Goal: Information Seeking & Learning: Learn about a topic

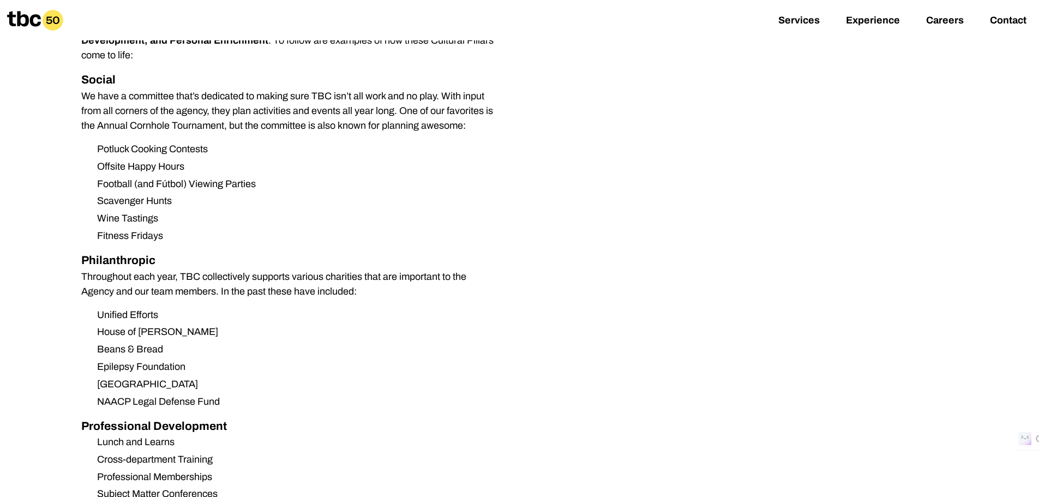
scroll to position [1200, 0]
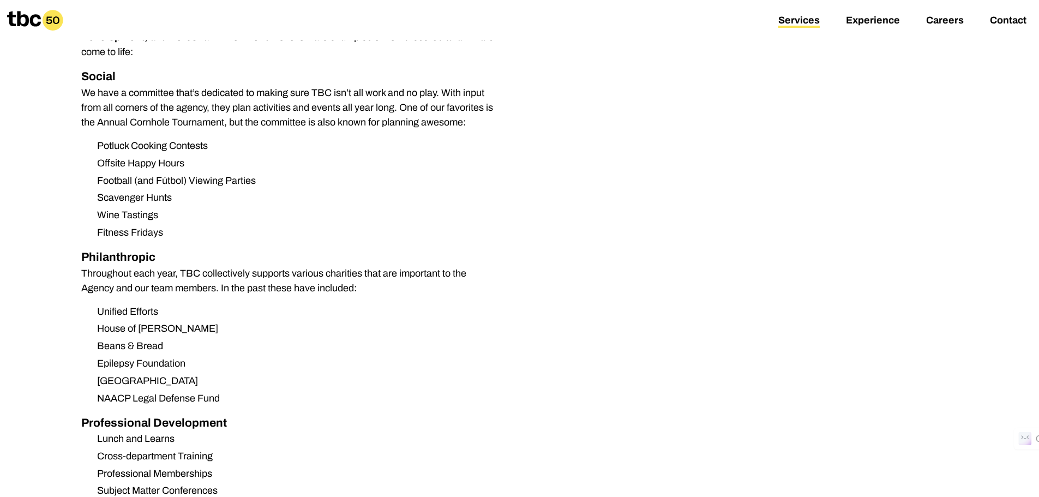
click at [801, 25] on link "Services" at bounding box center [798, 21] width 41 height 13
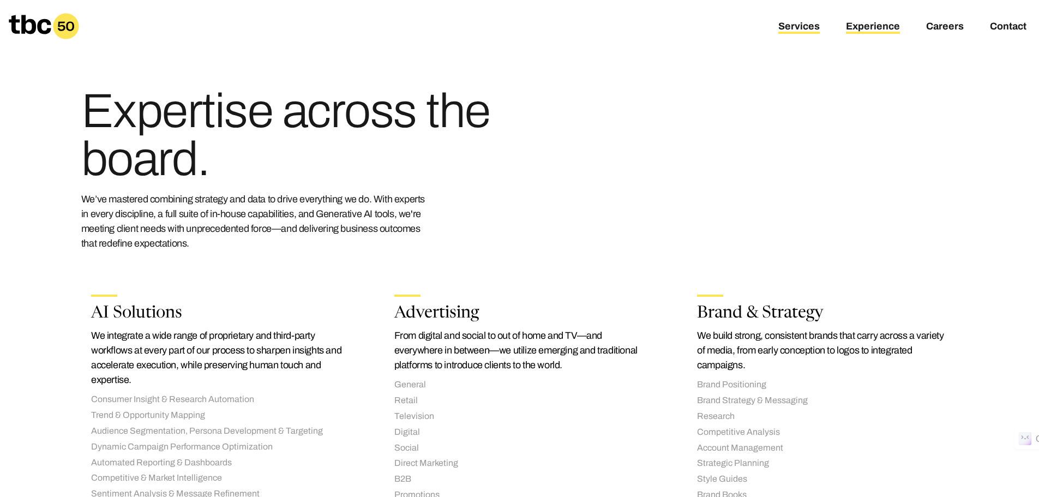
click at [876, 26] on link "Experience" at bounding box center [873, 27] width 54 height 13
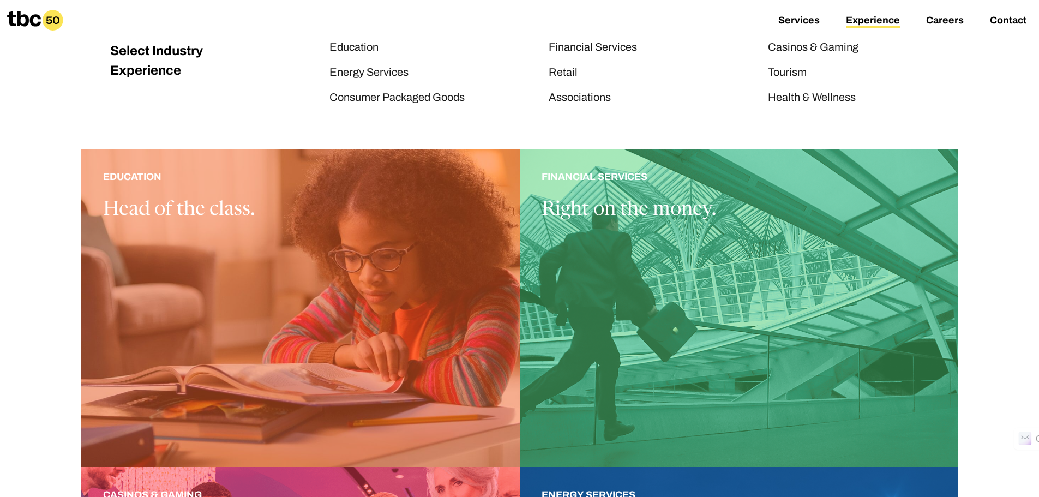
scroll to position [164, 0]
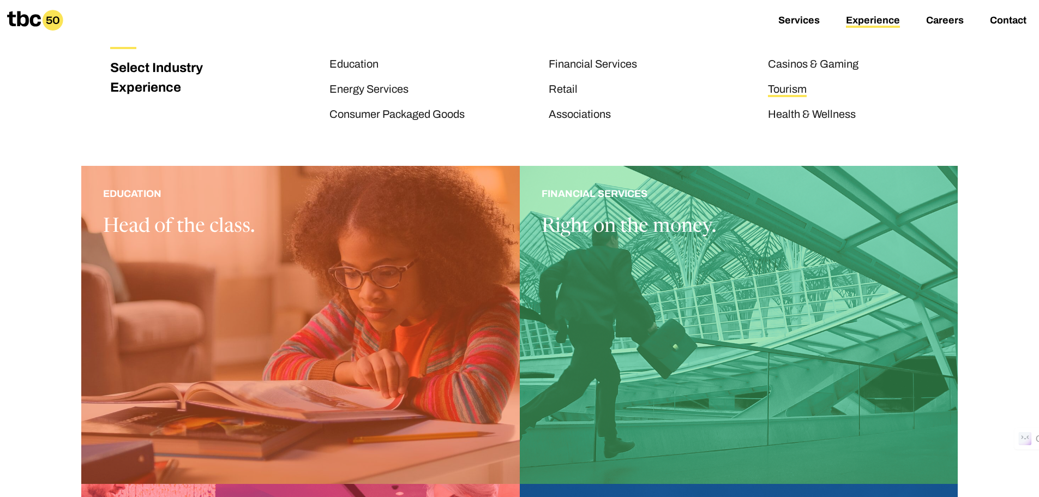
click at [797, 93] on link "Tourism" at bounding box center [787, 90] width 39 height 14
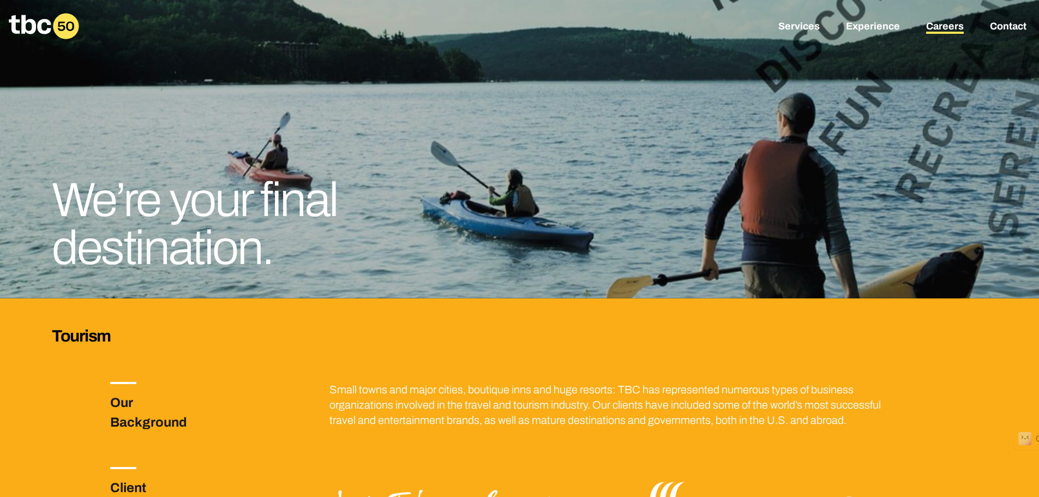
click at [947, 28] on link "Careers" at bounding box center [945, 27] width 38 height 13
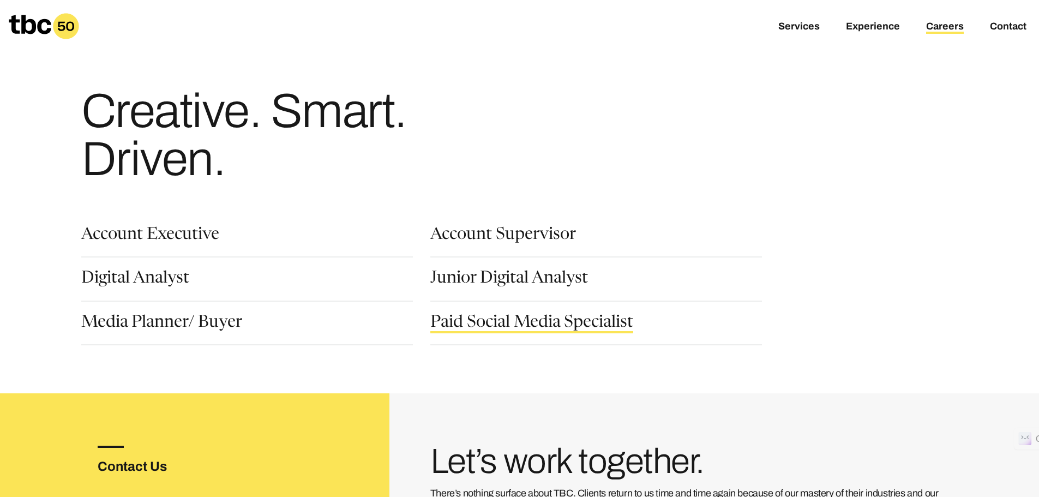
click at [540, 324] on link "Paid Social Media Specialist" at bounding box center [531, 324] width 203 height 19
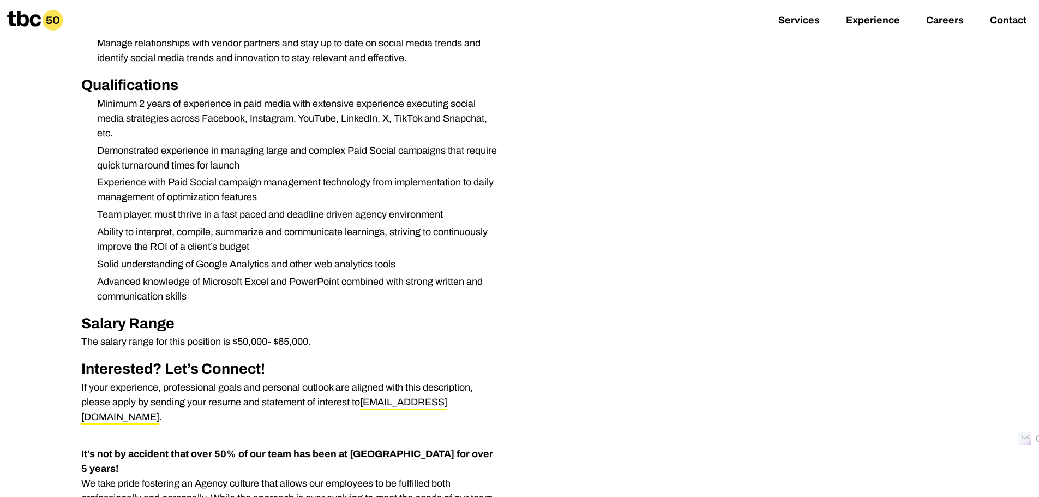
scroll to position [545, 0]
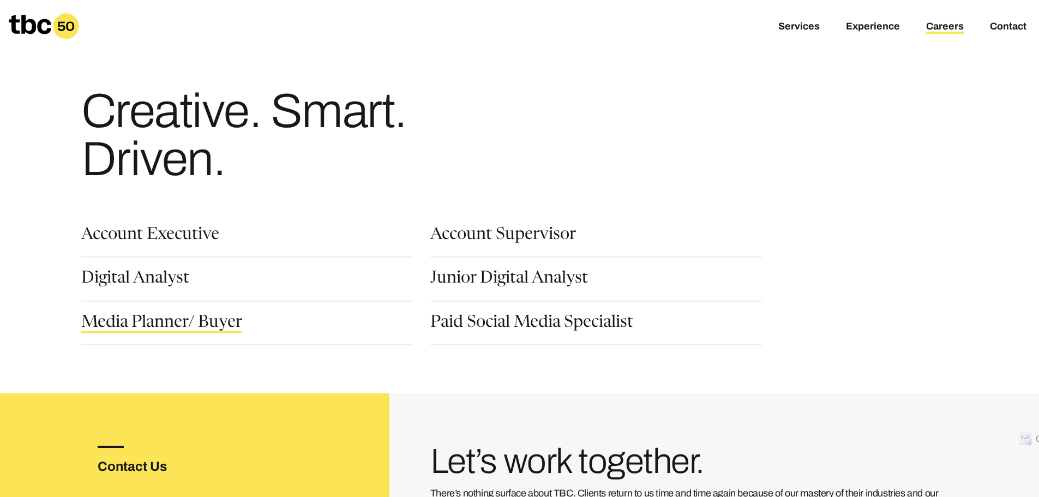
click at [205, 319] on link "Media Planner/ Buyer" at bounding box center [161, 324] width 161 height 19
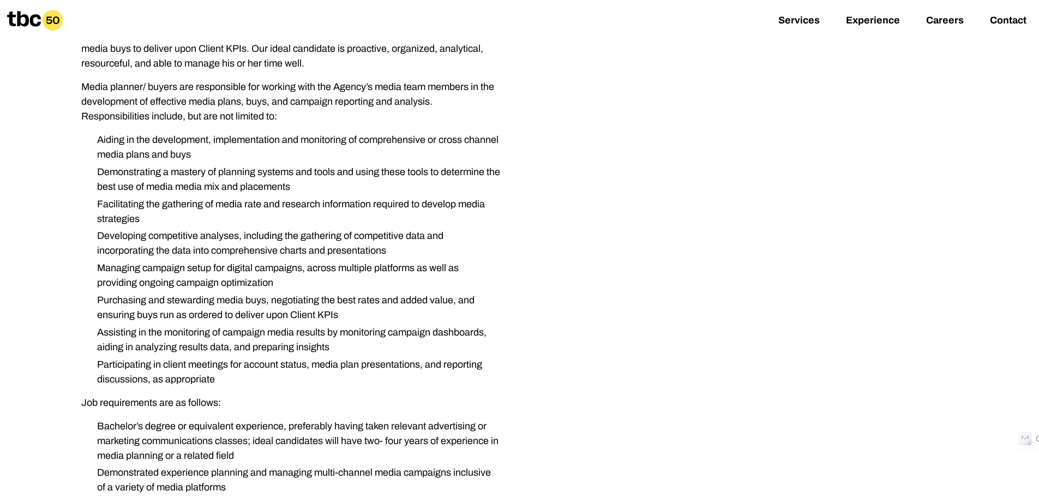
scroll to position [109, 0]
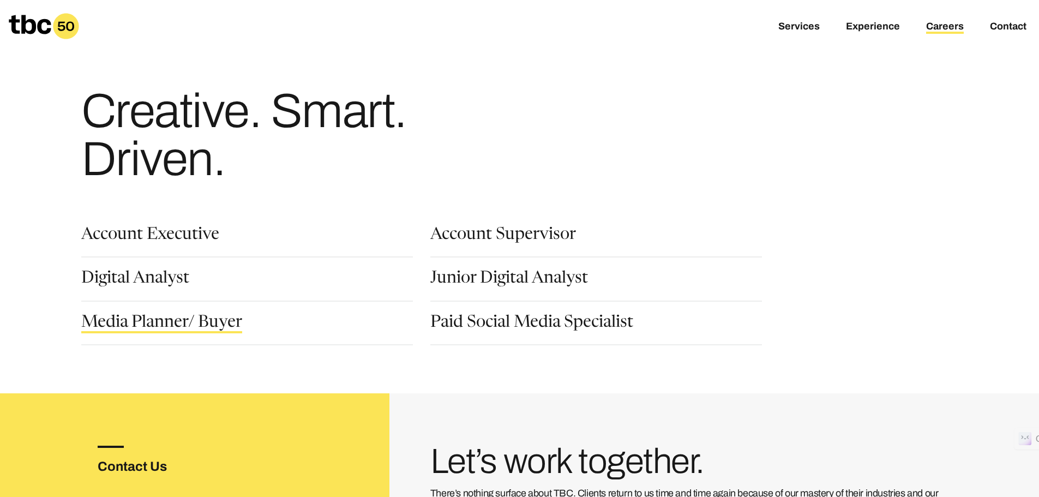
drag, startPoint x: 217, startPoint y: 319, endPoint x: 227, endPoint y: 320, distance: 9.8
click at [217, 320] on link "Media Planner/ Buyer" at bounding box center [161, 324] width 161 height 19
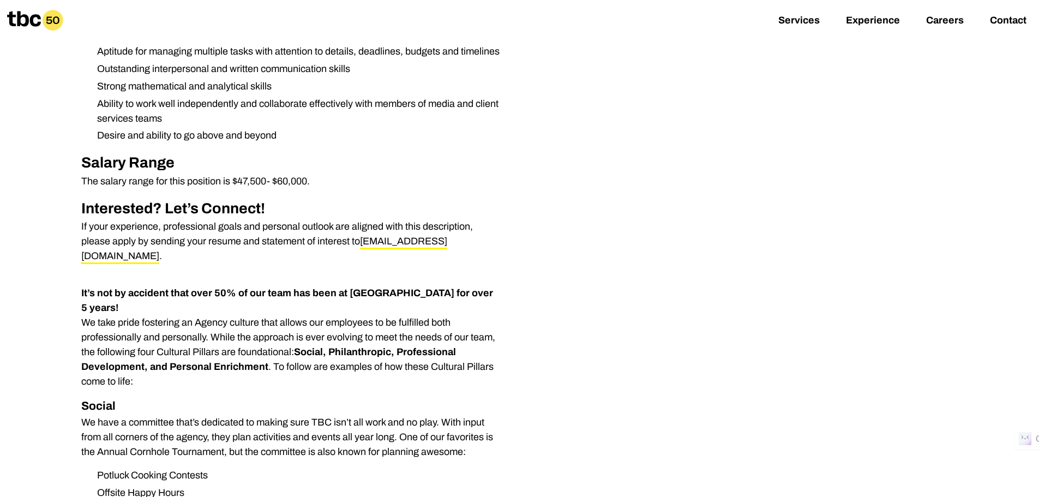
scroll to position [873, 0]
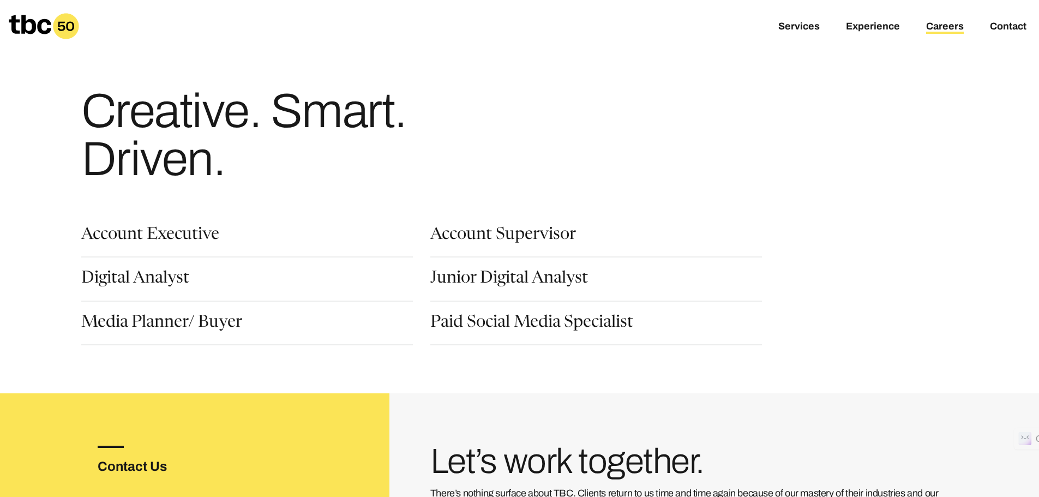
click at [518, 312] on div "Junior Digital Analyst" at bounding box center [604, 293] width 349 height 44
click at [547, 330] on link "Paid Social Media Specialist" at bounding box center [531, 324] width 203 height 19
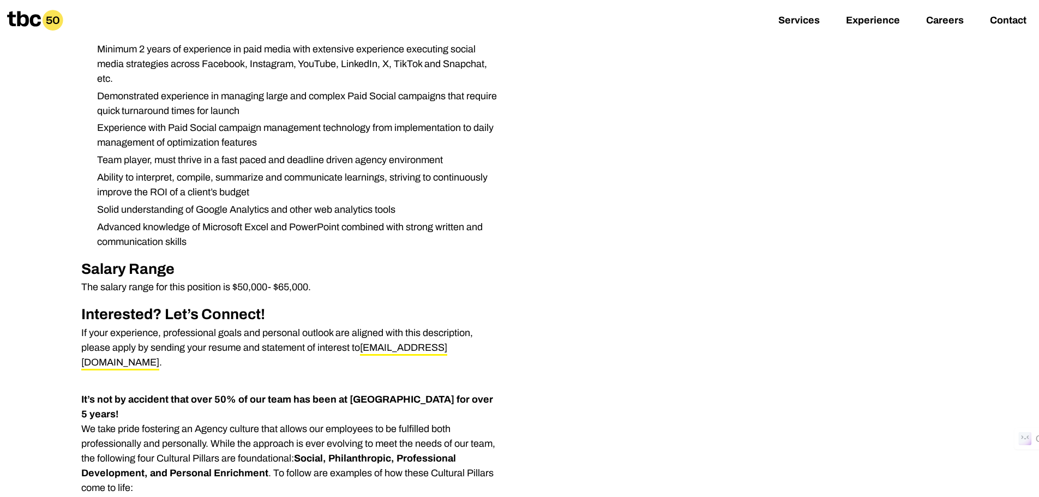
scroll to position [600, 0]
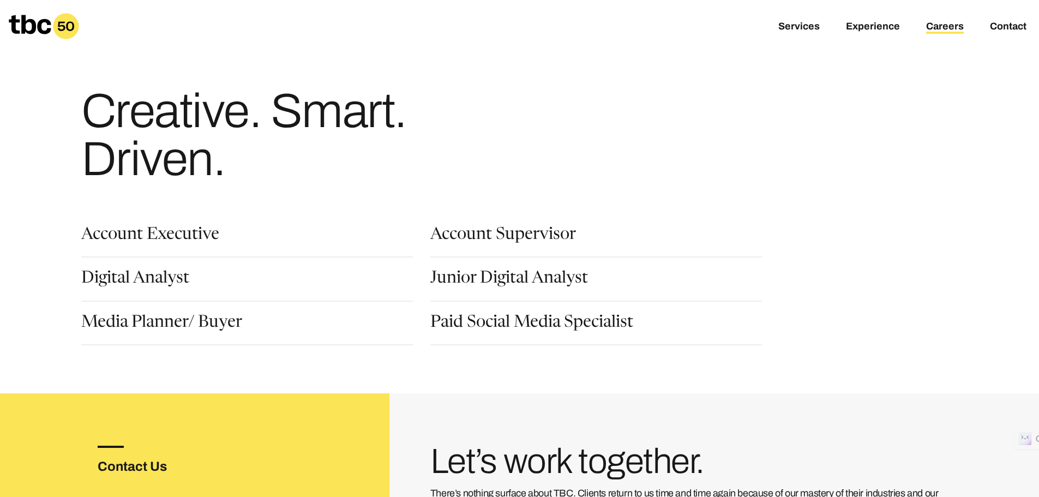
click at [178, 289] on div "Digital Analyst" at bounding box center [247, 286] width 332 height 31
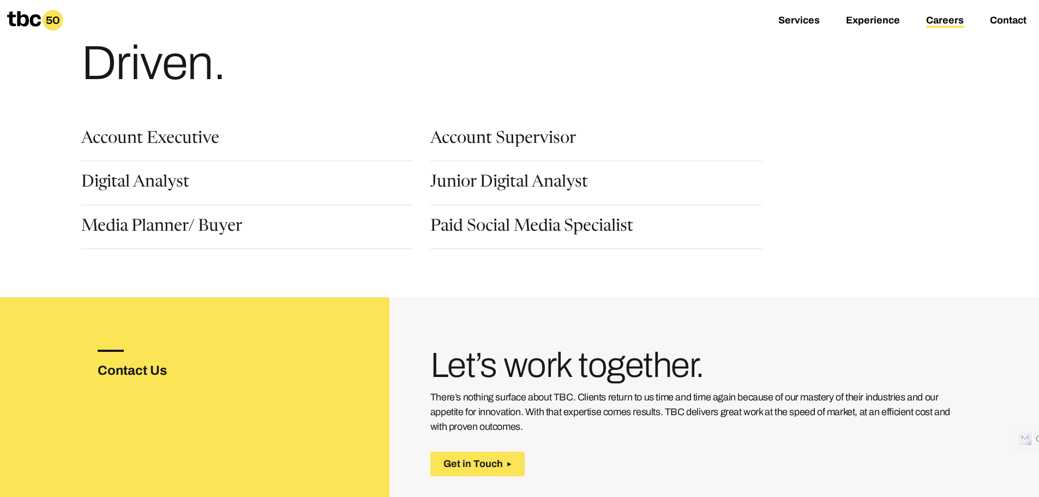
scroll to position [218, 0]
